Goal: Navigation & Orientation: Understand site structure

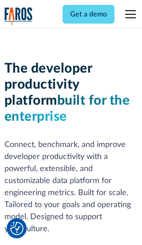
scroll to position [134, 0]
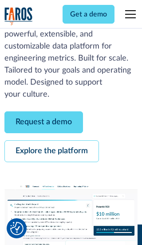
click at [44, 122] on link "Request a demo" at bounding box center [43, 122] width 79 height 22
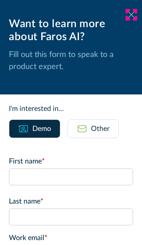
click at [132, 15] on icon at bounding box center [131, 14] width 7 height 7
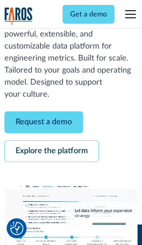
scroll to position [163, 0]
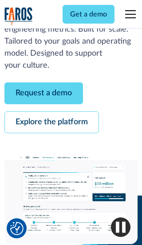
click at [52, 122] on link "Explore the platform" at bounding box center [51, 122] width 95 height 22
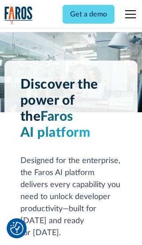
scroll to position [6690, 0]
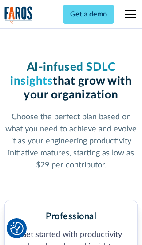
scroll to position [1383, 0]
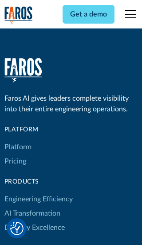
click at [17, 140] on link "Platform" at bounding box center [17, 147] width 27 height 14
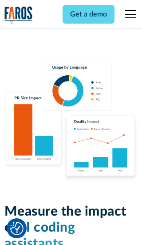
scroll to position [5493, 0]
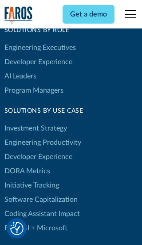
click at [27, 164] on link "DORA Metrics" at bounding box center [27, 171] width 46 height 14
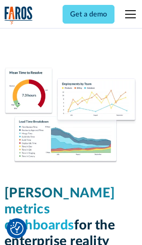
scroll to position [3901, 0]
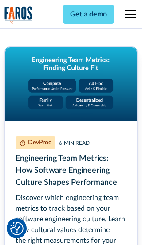
scroll to position [4037, 0]
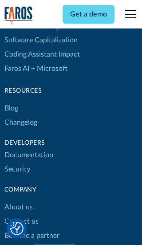
click at [20, 122] on link "Changelog" at bounding box center [20, 122] width 33 height 14
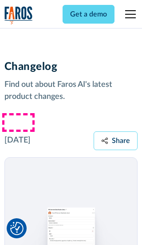
scroll to position [10756, 0]
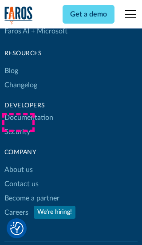
click at [18, 162] on link "About us" at bounding box center [18, 169] width 28 height 14
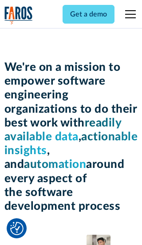
scroll to position [3073, 0]
